Goal: Information Seeking & Learning: Learn about a topic

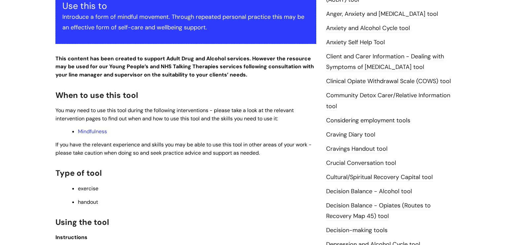
scroll to position [158, 0]
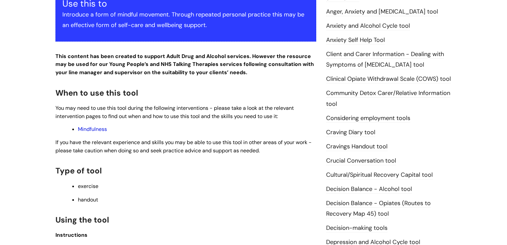
click at [86, 129] on link "Mindfulness" at bounding box center [92, 129] width 29 height 7
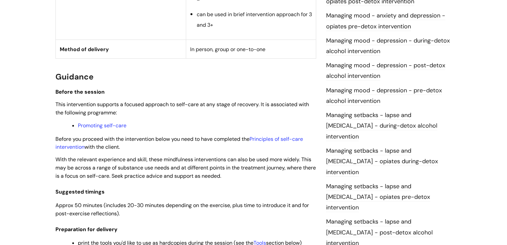
scroll to position [465, 0]
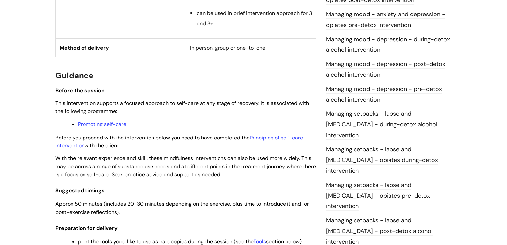
click at [381, 88] on link "Managing mood - depression - pre-detox alcohol intervention" at bounding box center [384, 94] width 116 height 19
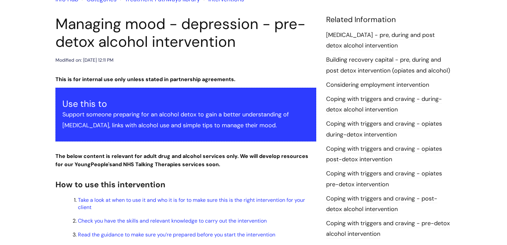
scroll to position [75, 0]
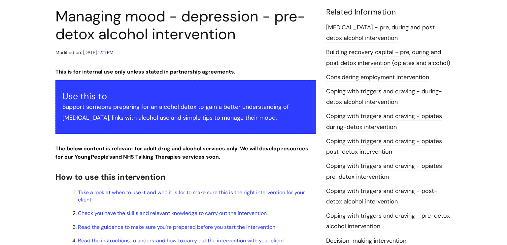
click at [345, 167] on link "Coping with triggers and craving - opiates pre-detox intervention" at bounding box center [384, 171] width 116 height 19
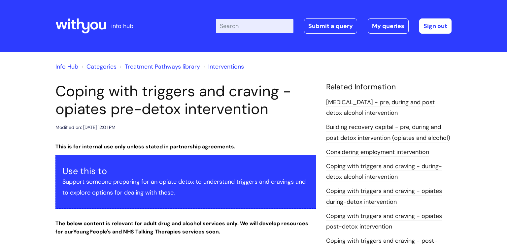
click at [384, 102] on link "[MEDICAL_DATA] - pre, during and post detox alcohol intervention" at bounding box center [380, 107] width 109 height 19
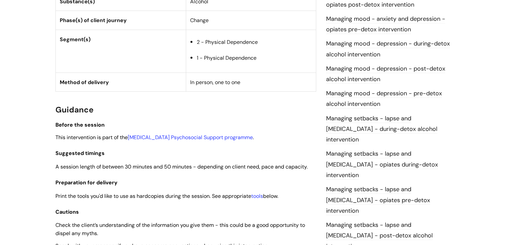
scroll to position [438, 0]
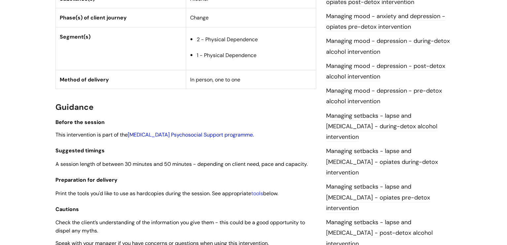
click at [206, 138] on link "Alcohol Detoxification Psychosocial Support programme" at bounding box center [190, 134] width 125 height 7
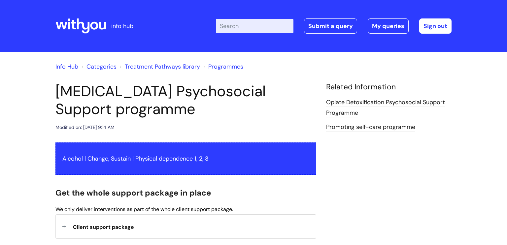
click at [206, 163] on div "Alcohol | Change, Sustain | Physical dependence 1, 2, 3" at bounding box center [185, 159] width 261 height 32
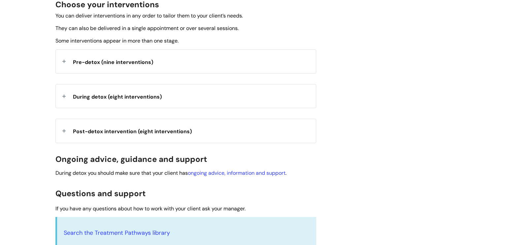
scroll to position [253, 0]
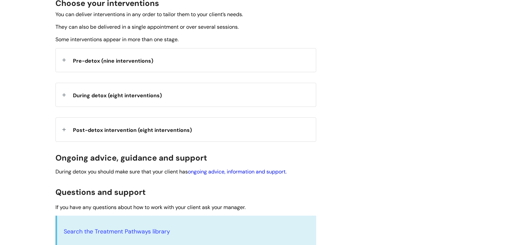
click at [213, 173] on link "ongoing advice, information and support" at bounding box center [237, 171] width 98 height 7
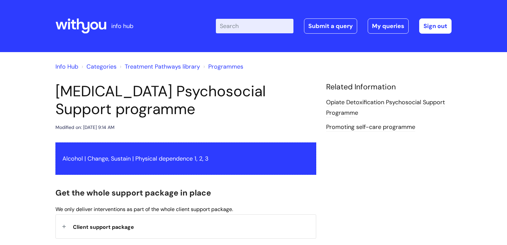
click at [246, 24] on input "Enter your search term here..." at bounding box center [255, 26] width 78 height 15
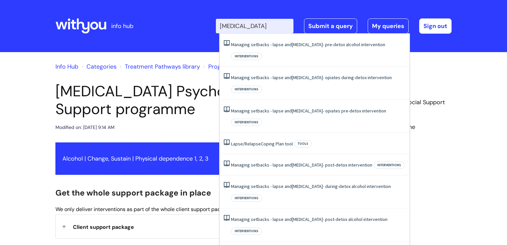
click at [286, 24] on input "Relapse" at bounding box center [255, 26] width 78 height 15
type input "R"
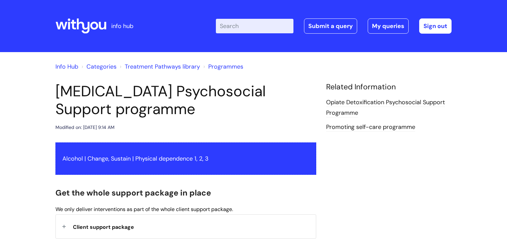
click at [61, 66] on link "Info Hub" at bounding box center [66, 67] width 23 height 8
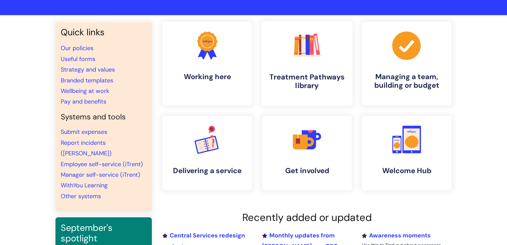
scroll to position [37, 0]
click at [46, 82] on div "Quick links Our policies Useful forms Strategy and values Branded templates Wel…" at bounding box center [253, 189] width 507 height 348
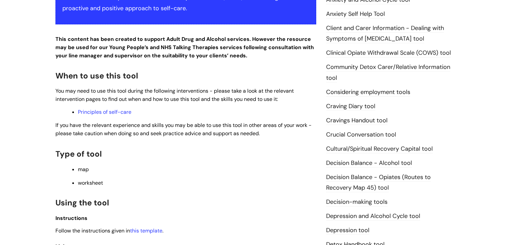
scroll to position [185, 0]
click at [126, 114] on link "Principles of self-care" at bounding box center [104, 111] width 53 height 7
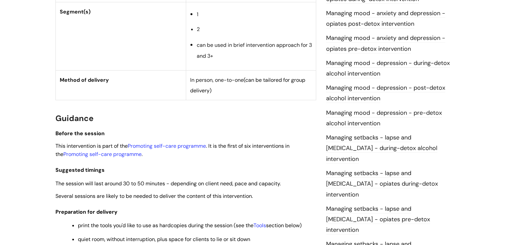
scroll to position [443, 0]
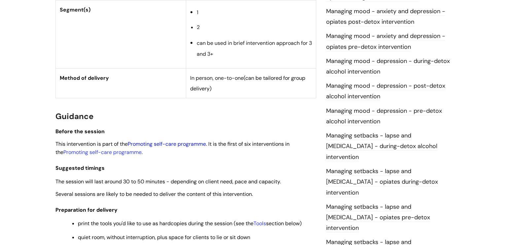
click at [193, 146] on link "Promoting self-care programme" at bounding box center [167, 144] width 78 height 7
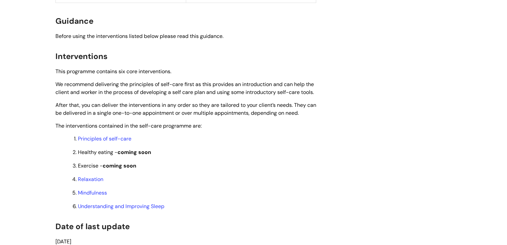
scroll to position [486, 0]
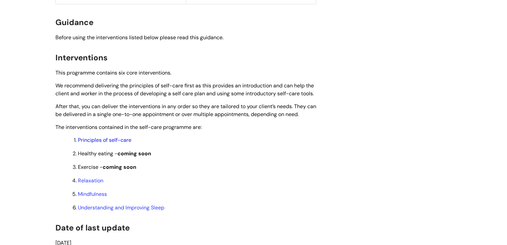
click at [118, 143] on link "Principles of self-care" at bounding box center [104, 140] width 53 height 7
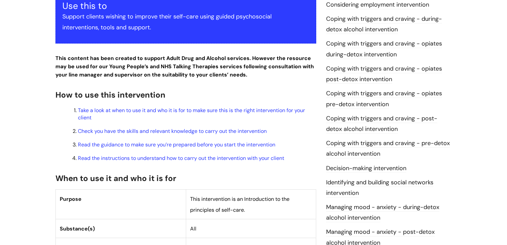
scroll to position [154, 0]
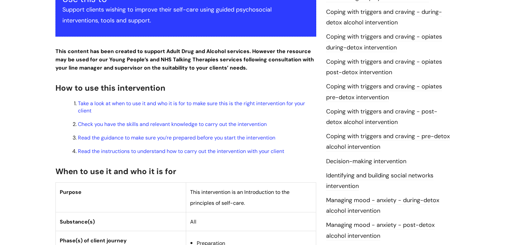
click at [345, 112] on link "Coping with triggers and craving - post-detox alcohol intervention" at bounding box center [381, 117] width 111 height 19
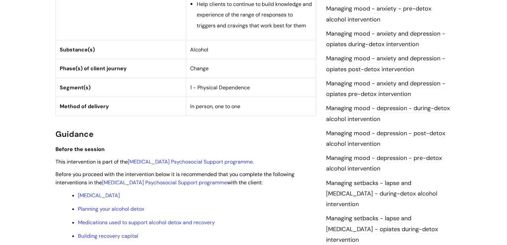
scroll to position [373, 0]
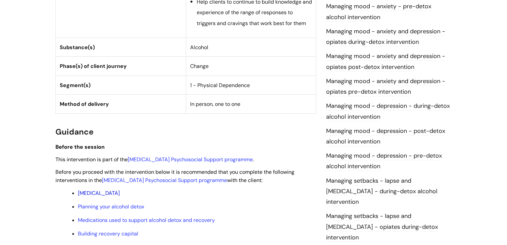
click at [120, 195] on link "[MEDICAL_DATA]" at bounding box center [99, 193] width 42 height 7
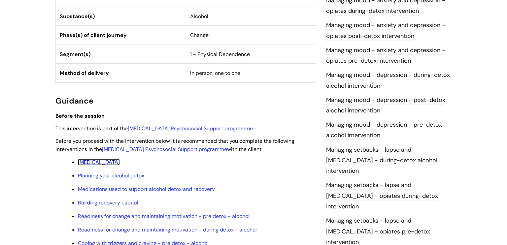
scroll to position [410, 0]
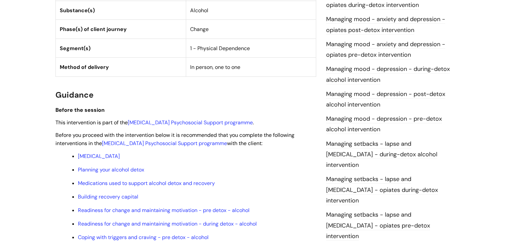
click at [361, 68] on link "Managing mood - depression - during-detox alcohol intervention" at bounding box center [388, 74] width 124 height 19
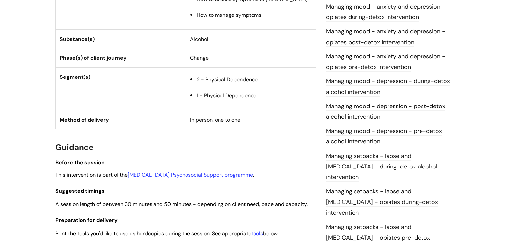
scroll to position [398, 0]
click at [152, 178] on link "[MEDICAL_DATA] Psychosocial Support programme" at bounding box center [190, 174] width 125 height 7
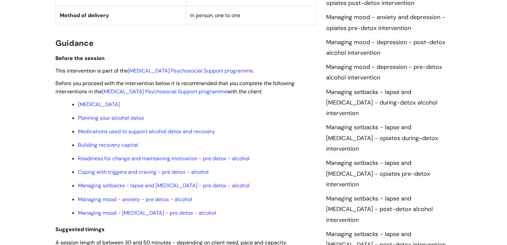
scroll to position [462, 0]
click at [142, 189] on link "Managing setbacks - lapse and relapse - pre detox - alcohol" at bounding box center [164, 185] width 172 height 7
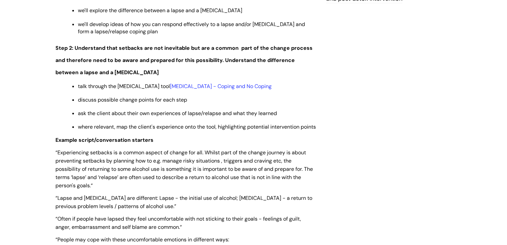
scroll to position [823, 0]
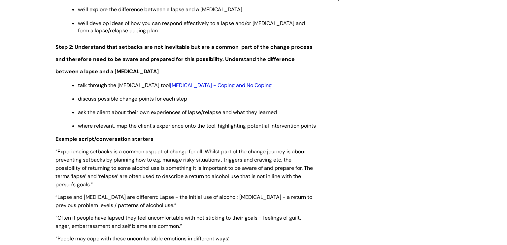
click at [216, 89] on link "Relapse - Coping and No Coping" at bounding box center [221, 85] width 102 height 7
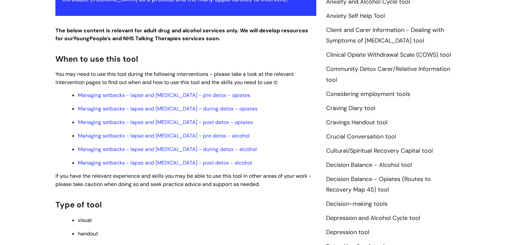
scroll to position [183, 0]
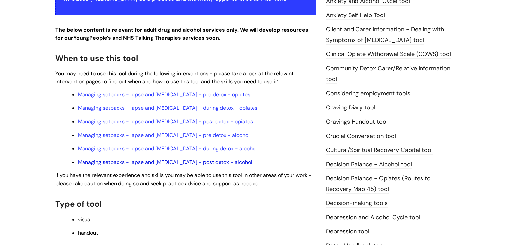
click at [153, 159] on link "Managing setbacks - lapse and relapse - post detox - alcohol" at bounding box center [165, 162] width 174 height 7
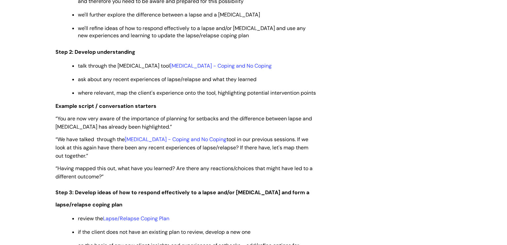
scroll to position [1002, 0]
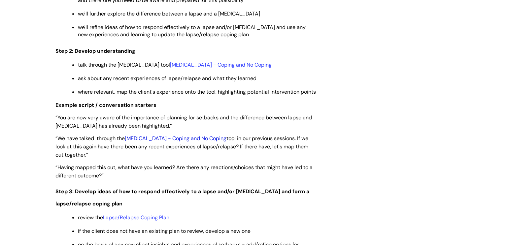
click at [144, 135] on link "Relapse - Coping and No Coping" at bounding box center [176, 138] width 102 height 7
